Goal: Information Seeking & Learning: Understand process/instructions

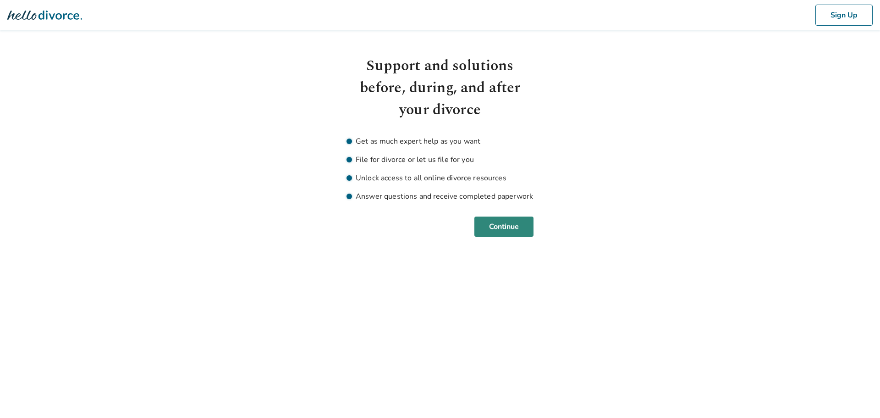
click at [503, 221] on button "Continue" at bounding box center [504, 226] width 59 height 20
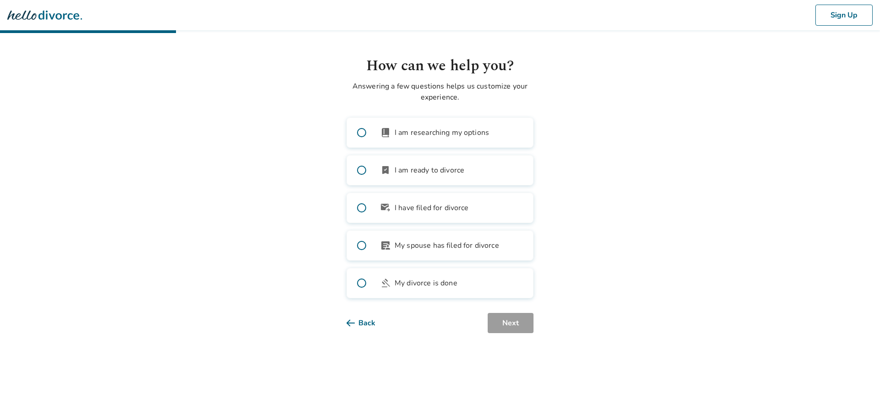
click at [41, 14] on icon at bounding box center [59, 15] width 41 height 9
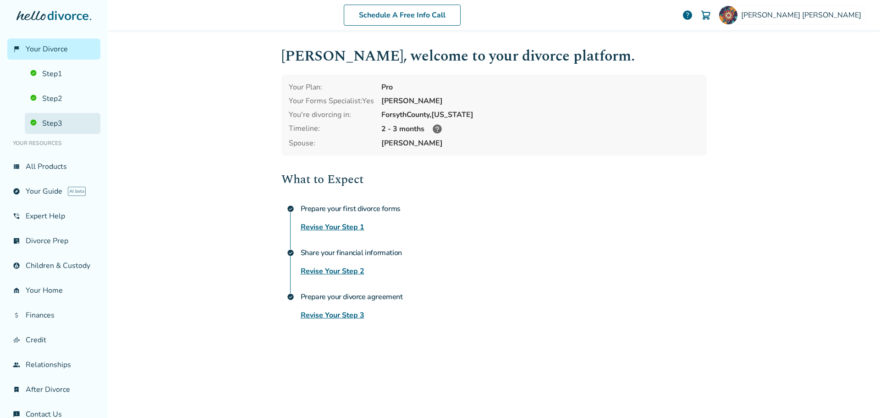
click at [62, 120] on link "Step 3" at bounding box center [63, 123] width 76 height 21
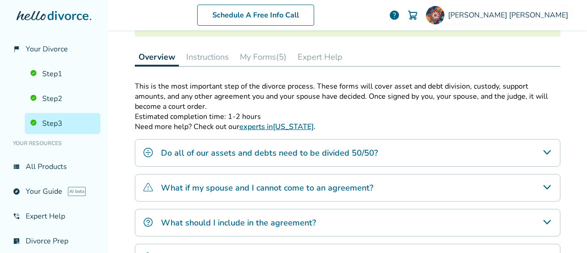
scroll to position [138, 0]
